Goal: Task Accomplishment & Management: Use online tool/utility

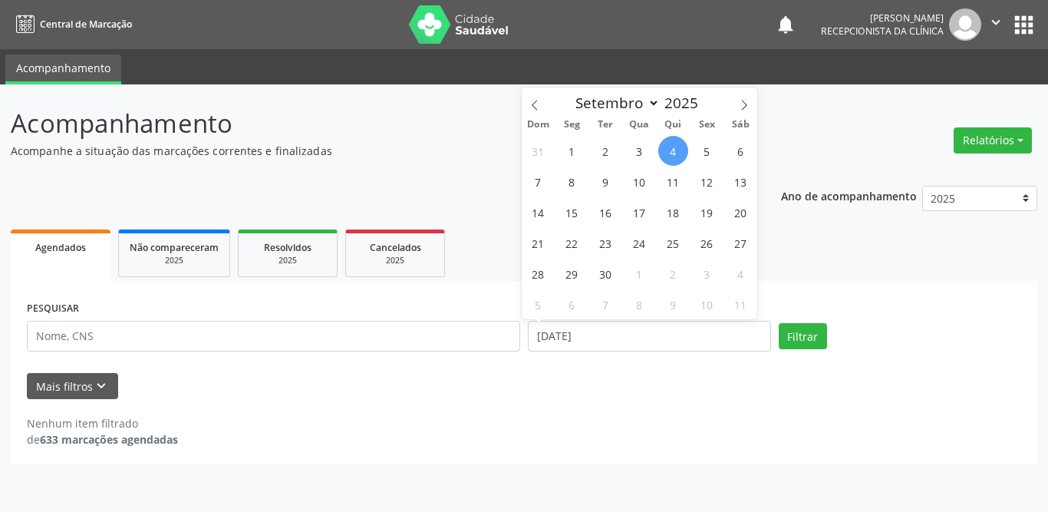
select select "8"
click at [570, 149] on span "1" at bounding box center [572, 151] width 30 height 30
type input "[DATE]"
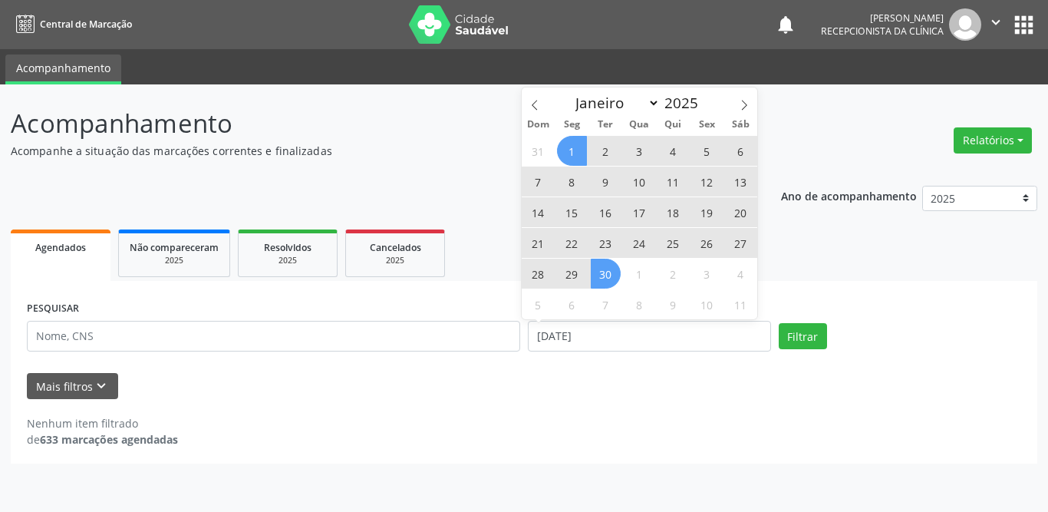
click at [608, 285] on span "30" at bounding box center [606, 273] width 30 height 30
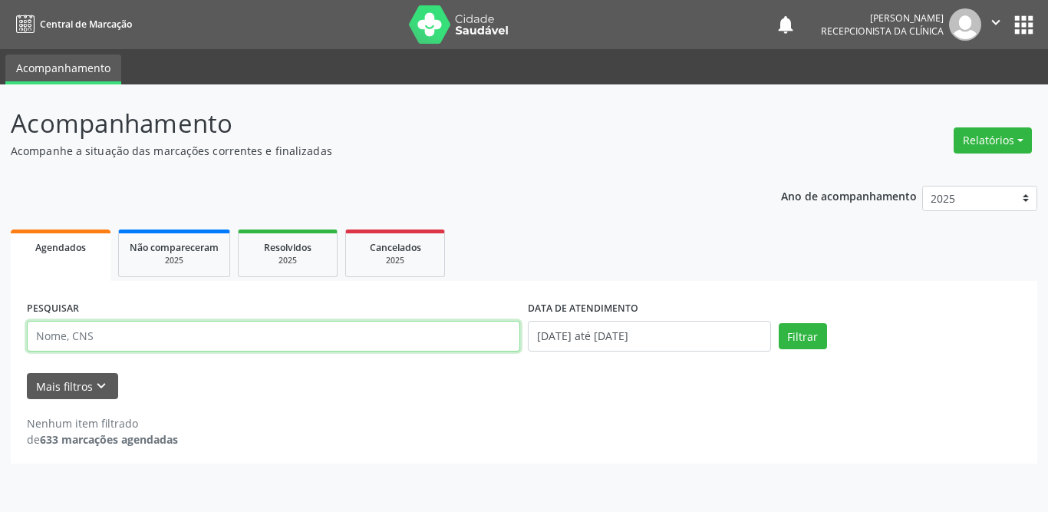
click at [236, 327] on input "text" at bounding box center [273, 336] width 493 height 31
paste input "[PERSON_NAME]"
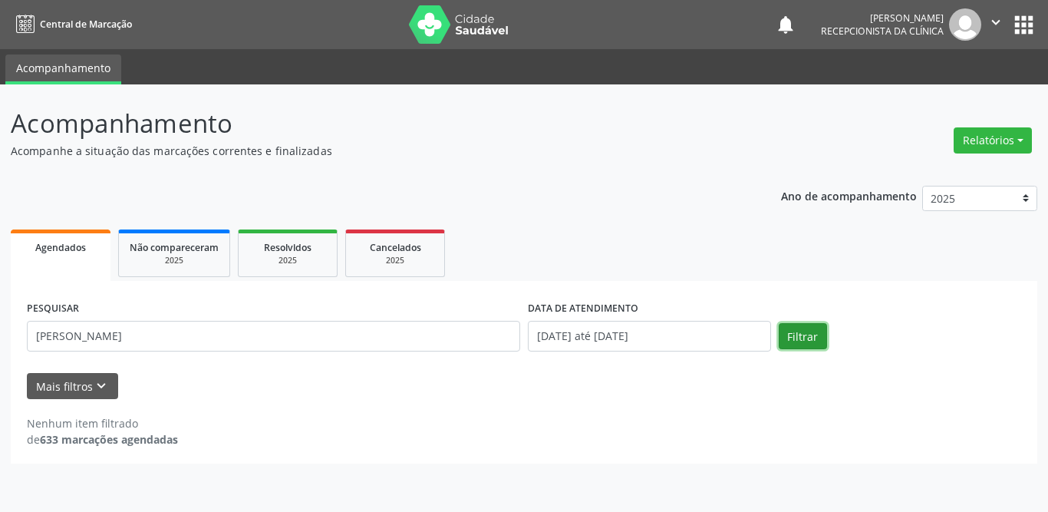
click at [801, 338] on button "Filtrar" at bounding box center [803, 336] width 48 height 26
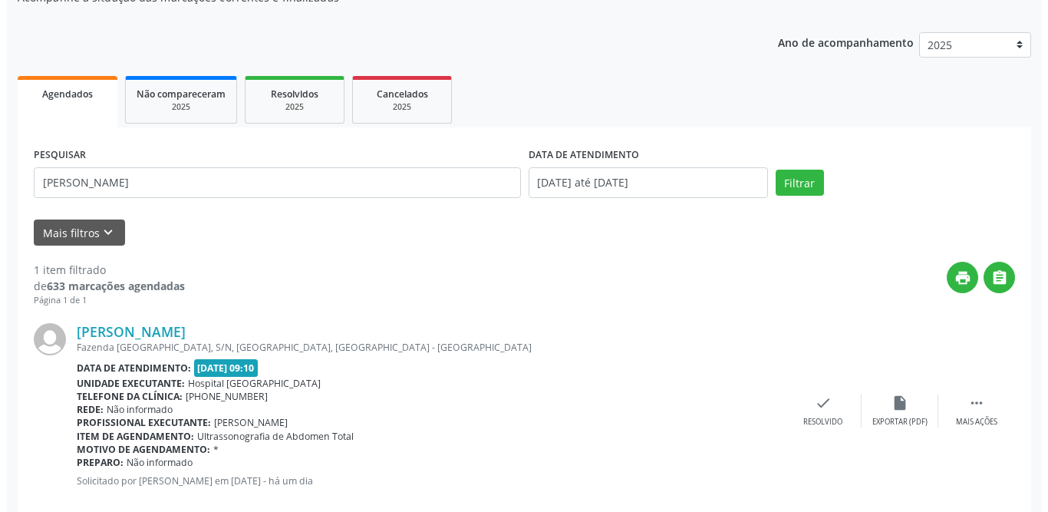
scroll to position [183, 0]
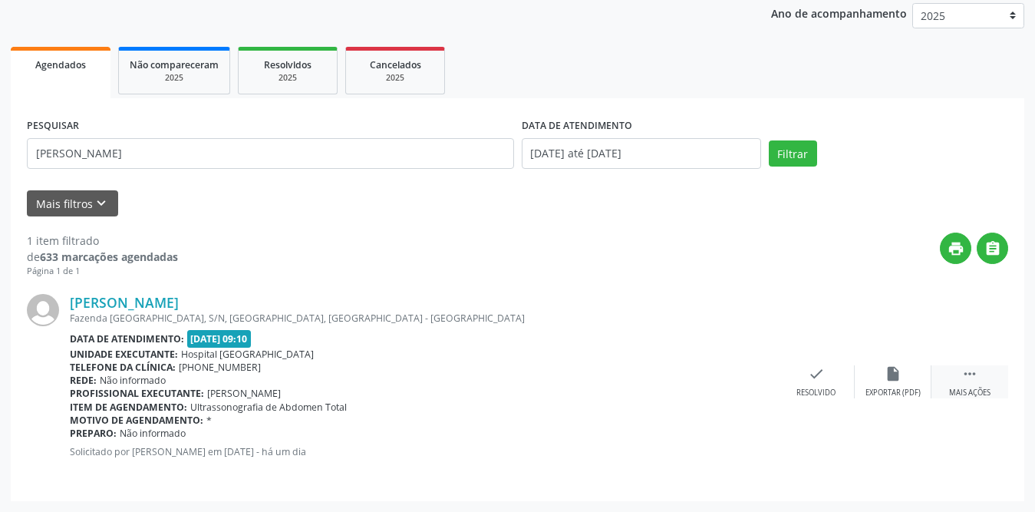
click at [969, 377] on icon "" at bounding box center [969, 373] width 17 height 17
click at [739, 387] on div "Imprimir" at bounding box center [739, 392] width 35 height 11
click at [672, 388] on div "Exportar (PDF)" at bounding box center [662, 392] width 55 height 11
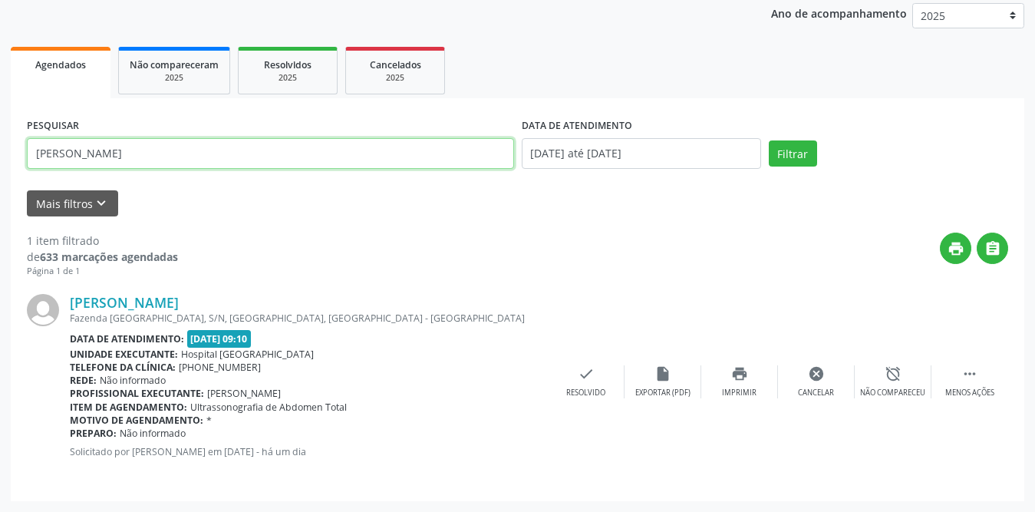
drag, startPoint x: 261, startPoint y: 153, endPoint x: 287, endPoint y: 209, distance: 61.1
click at [0, 147] on div "Acompanhamento Acompanhe a situação das marcações correntes e finalizadas Relat…" at bounding box center [517, 207] width 1035 height 610
type input "[PERSON_NAME]"
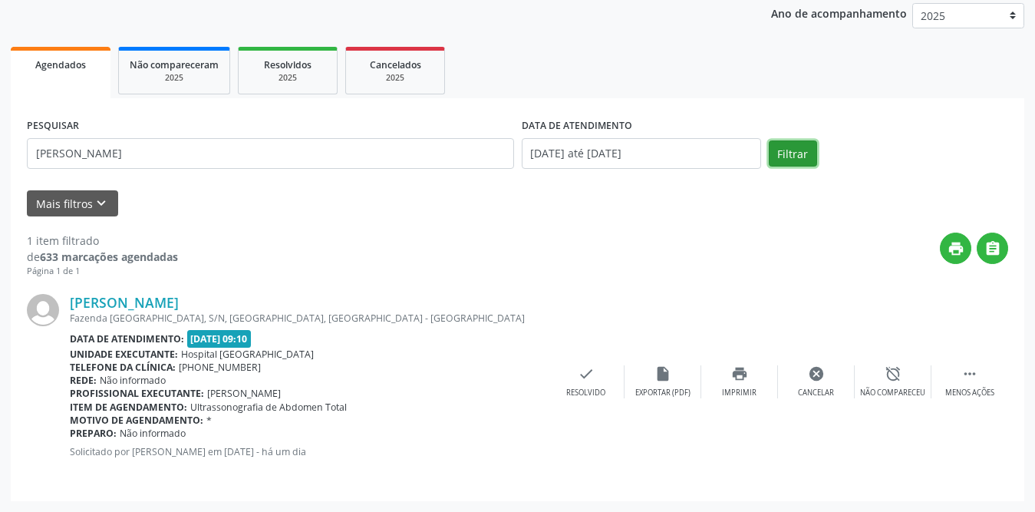
click at [798, 152] on button "Filtrar" at bounding box center [793, 153] width 48 height 26
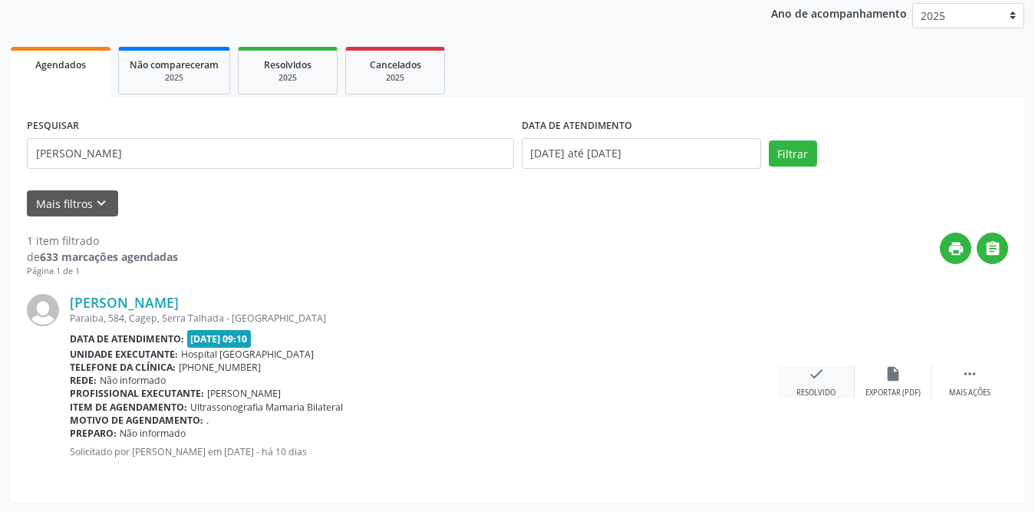
click at [808, 377] on icon "check" at bounding box center [816, 373] width 17 height 17
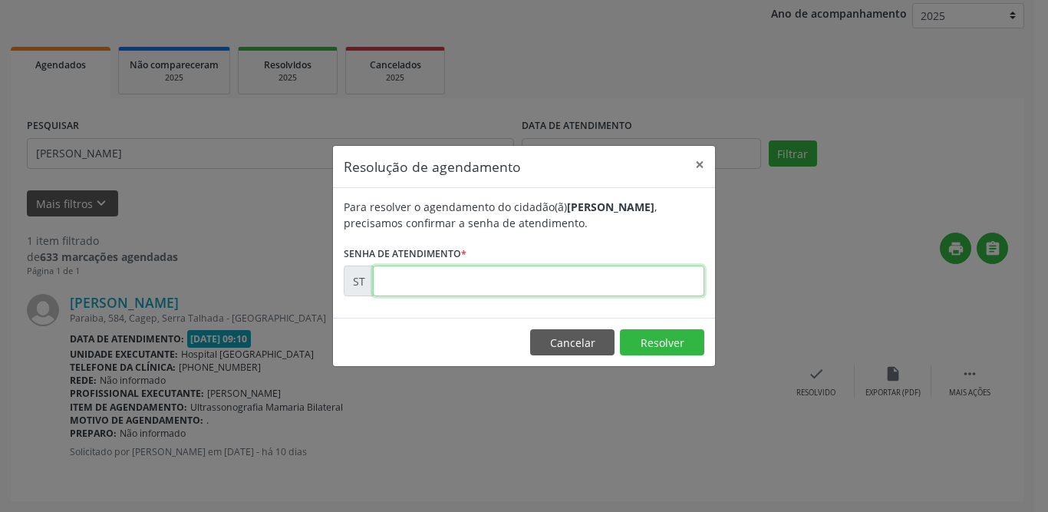
click at [451, 272] on input "text" at bounding box center [538, 280] width 331 height 31
type input "00017624"
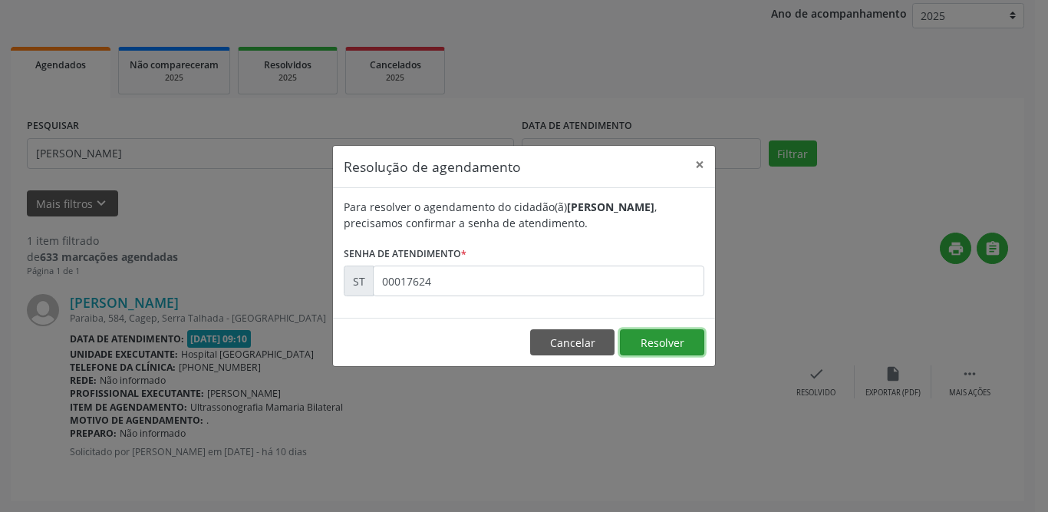
click at [683, 338] on button "Resolver" at bounding box center [662, 342] width 84 height 26
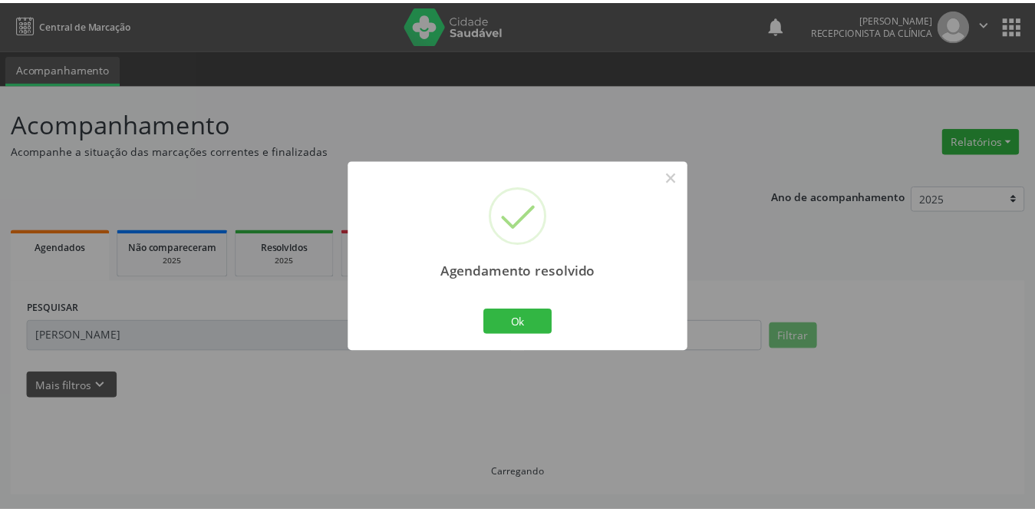
scroll to position [0, 0]
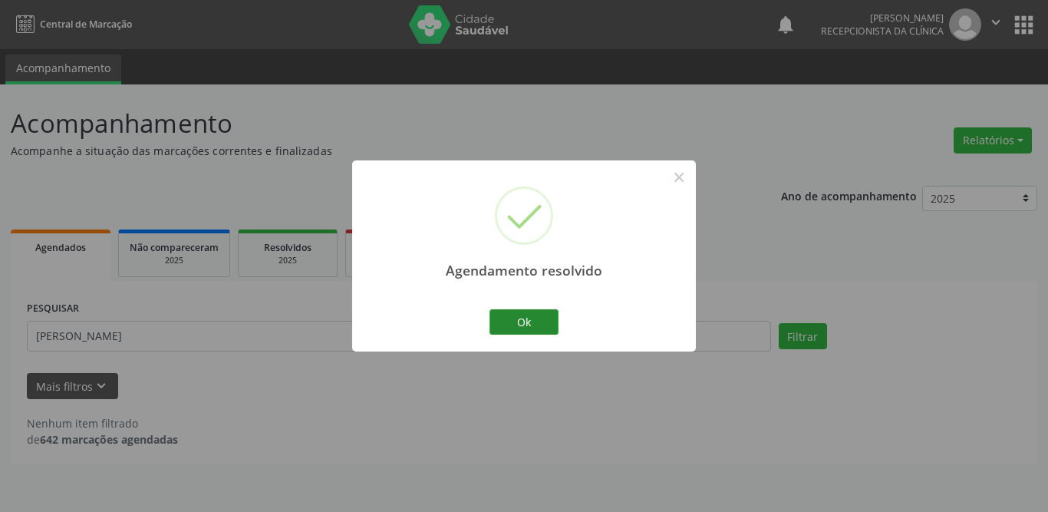
click at [556, 319] on div "Ok Cancel" at bounding box center [524, 321] width 76 height 32
click at [548, 321] on button "Ok" at bounding box center [523, 322] width 69 height 26
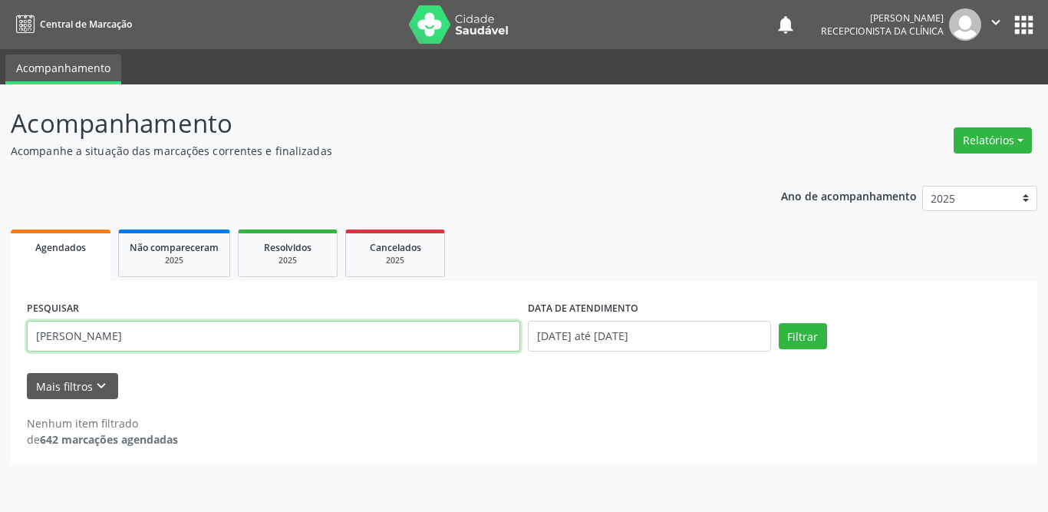
drag, startPoint x: 153, startPoint y: 348, endPoint x: 49, endPoint y: 341, distance: 104.6
click at [49, 341] on input "[PERSON_NAME]" at bounding box center [273, 336] width 493 height 31
type input "[PERSON_NAME] aparecida dasilva"
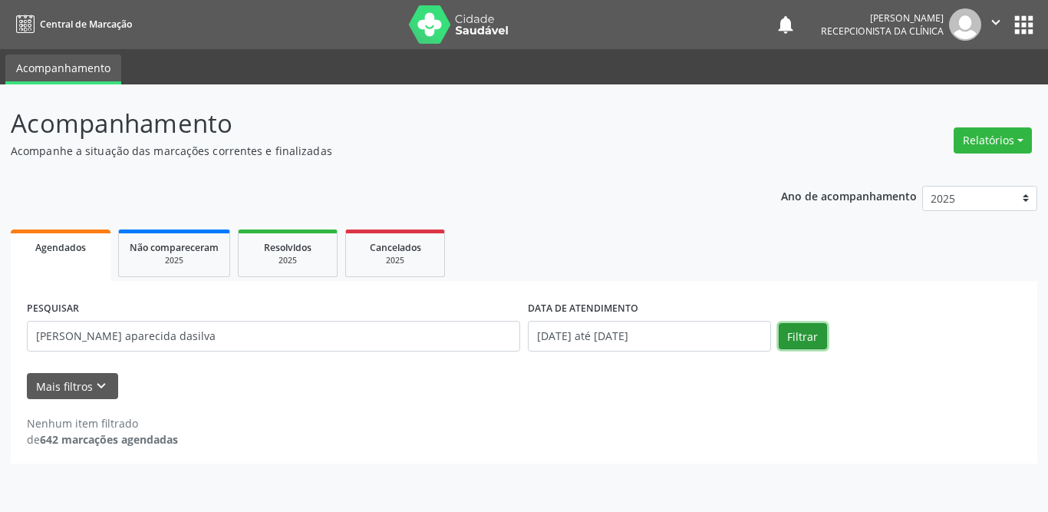
click at [802, 340] on button "Filtrar" at bounding box center [803, 336] width 48 height 26
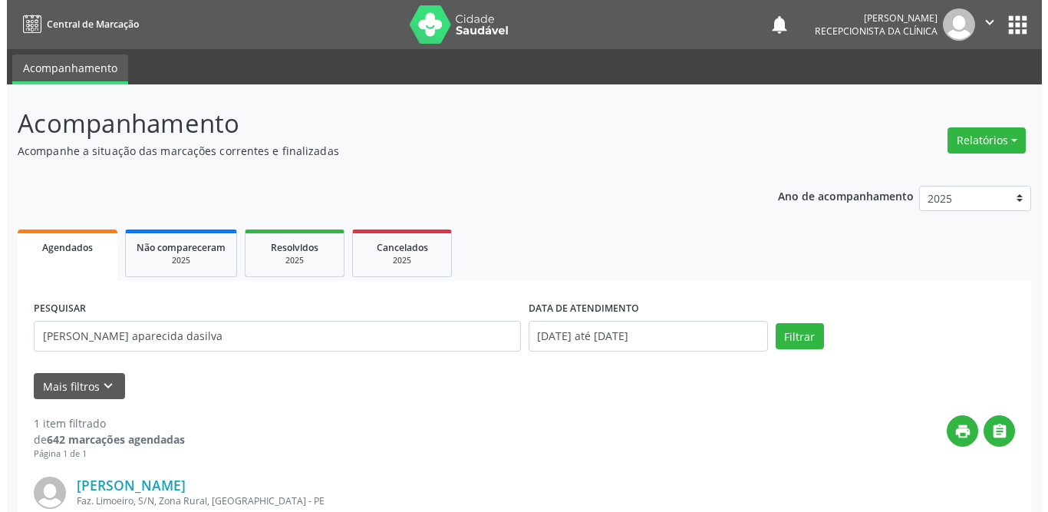
scroll to position [183, 0]
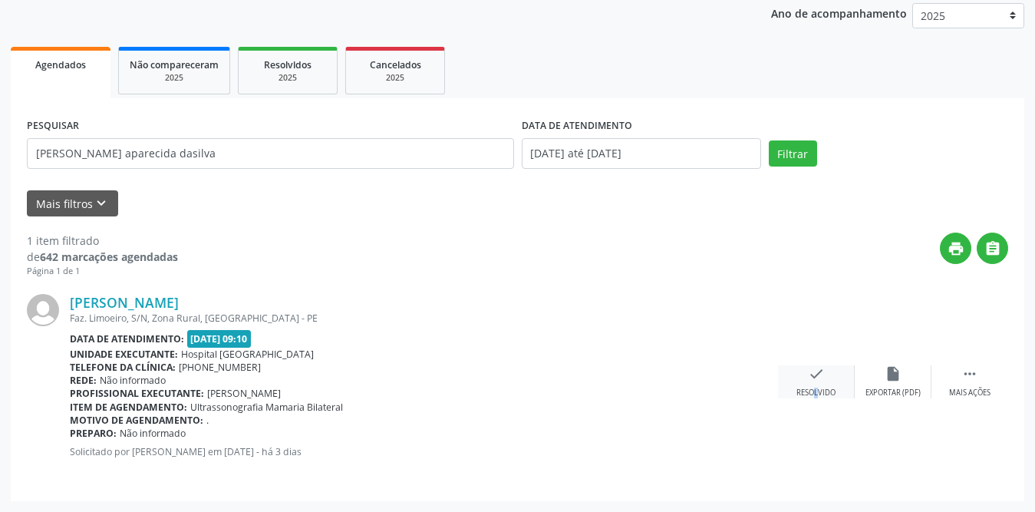
click at [803, 383] on div "check Resolvido" at bounding box center [816, 381] width 77 height 33
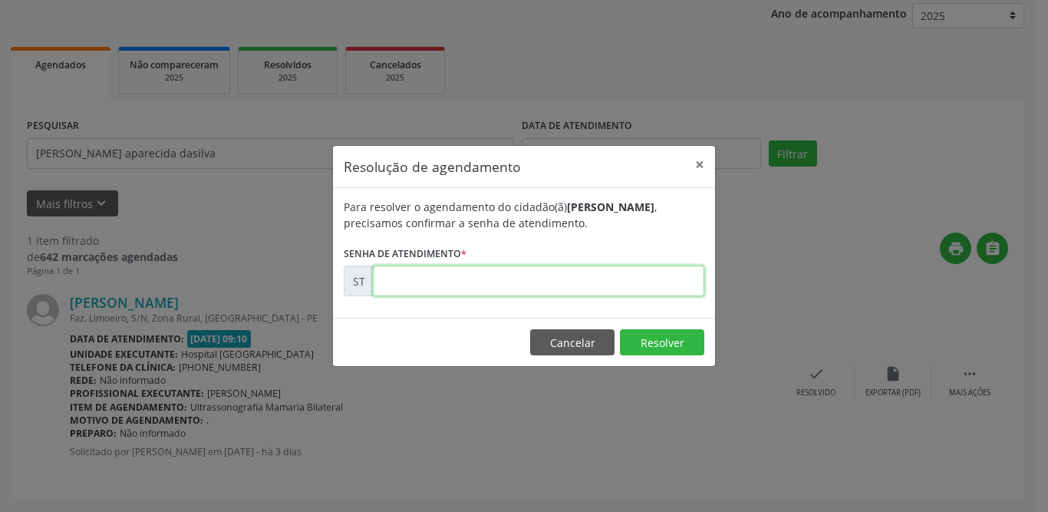
click at [654, 269] on input "text" at bounding box center [538, 280] width 331 height 31
type input "00020399"
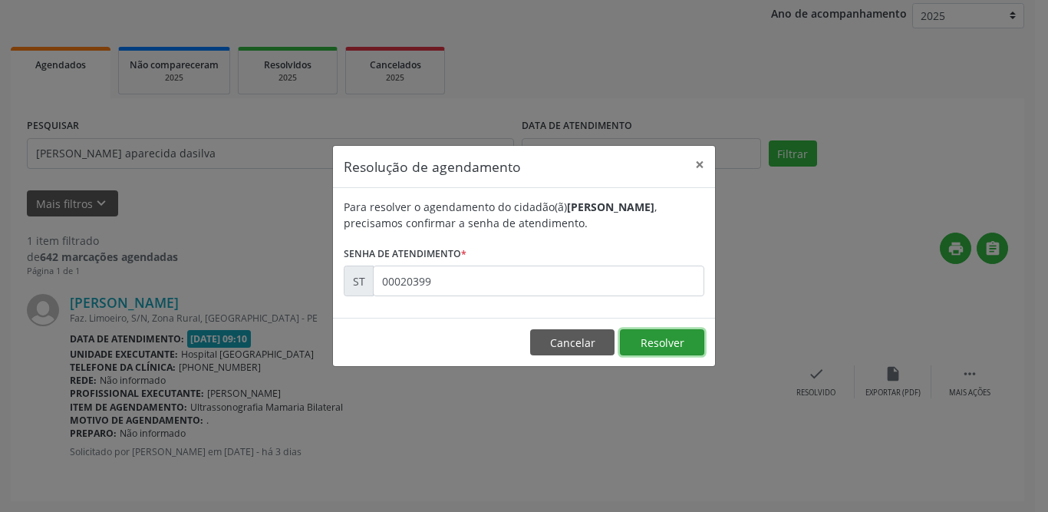
click at [663, 342] on button "Resolver" at bounding box center [662, 342] width 84 height 26
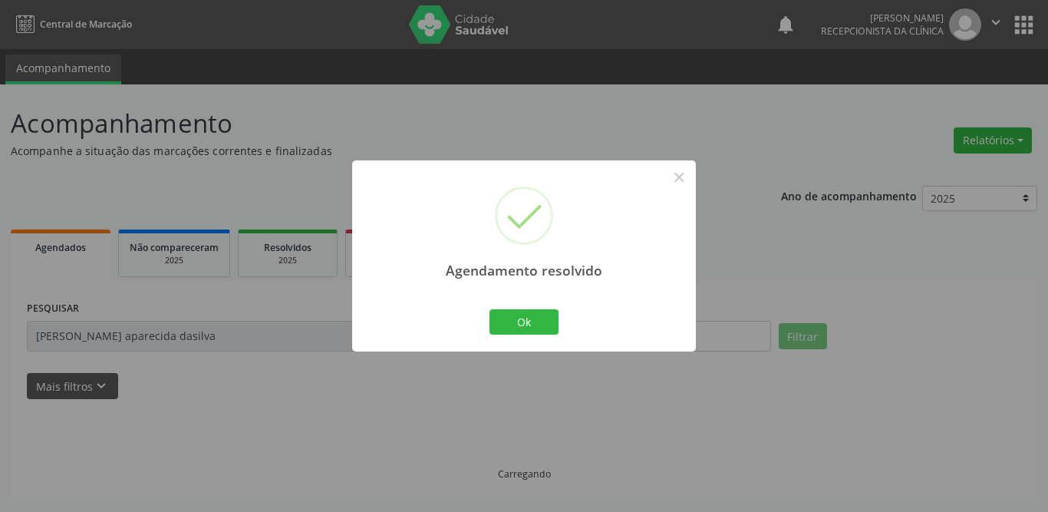
scroll to position [0, 0]
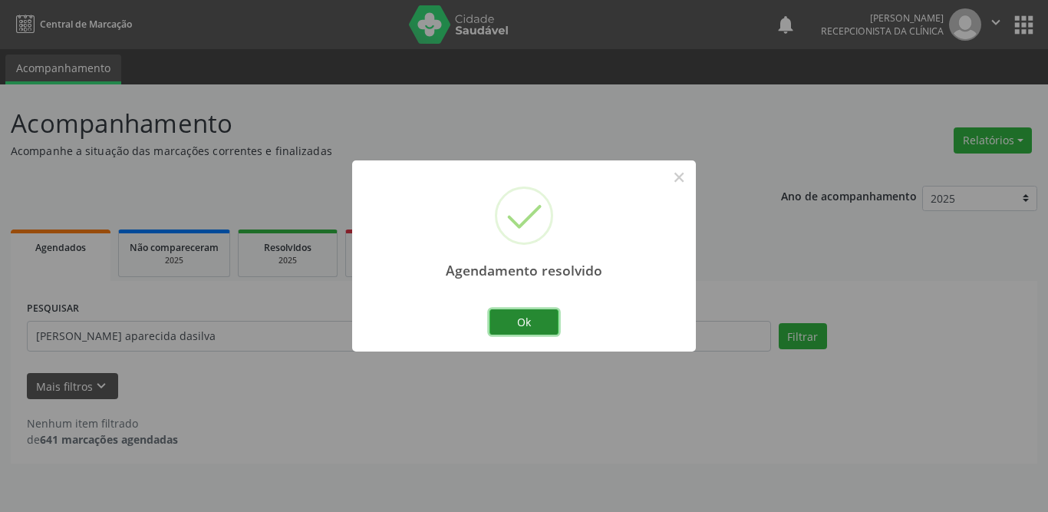
click at [509, 318] on button "Ok" at bounding box center [523, 322] width 69 height 26
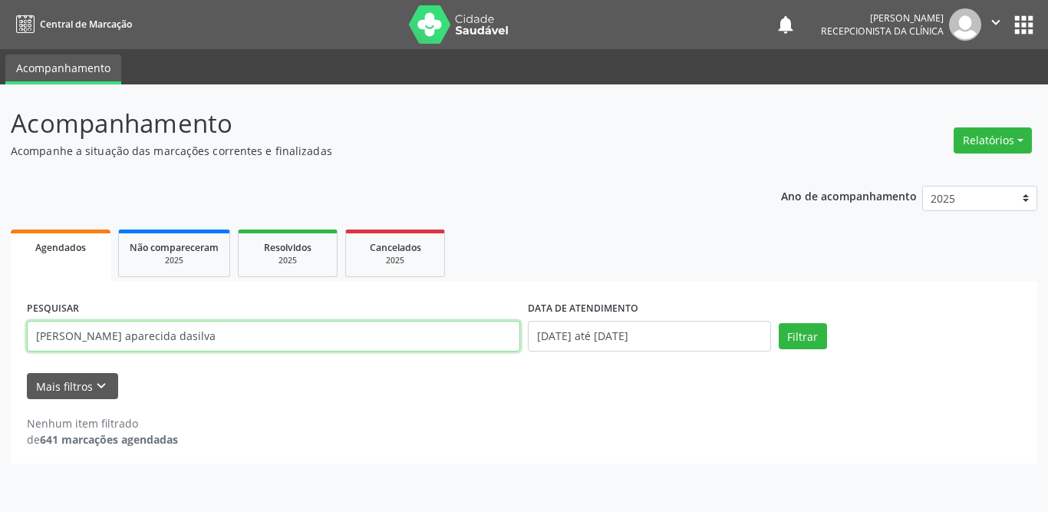
drag, startPoint x: 200, startPoint y: 341, endPoint x: 32, endPoint y: 338, distance: 168.0
click at [32, 338] on input "[PERSON_NAME] aparecida dasilva" at bounding box center [273, 336] width 493 height 31
